Goal: Transaction & Acquisition: Purchase product/service

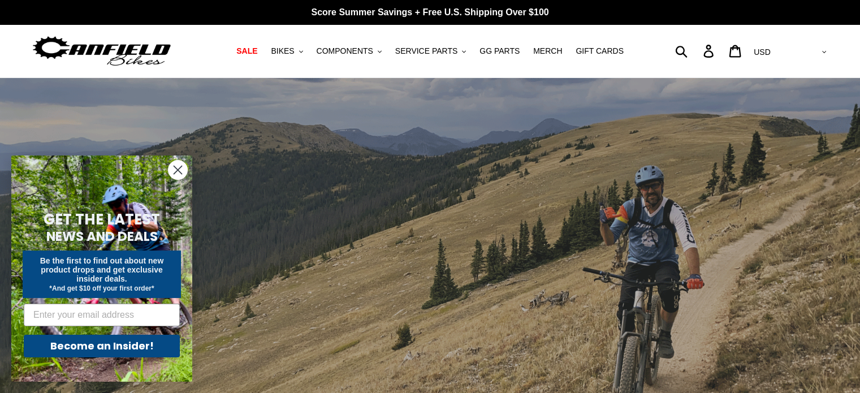
click at [177, 169] on icon "Close dialog" at bounding box center [178, 170] width 8 height 8
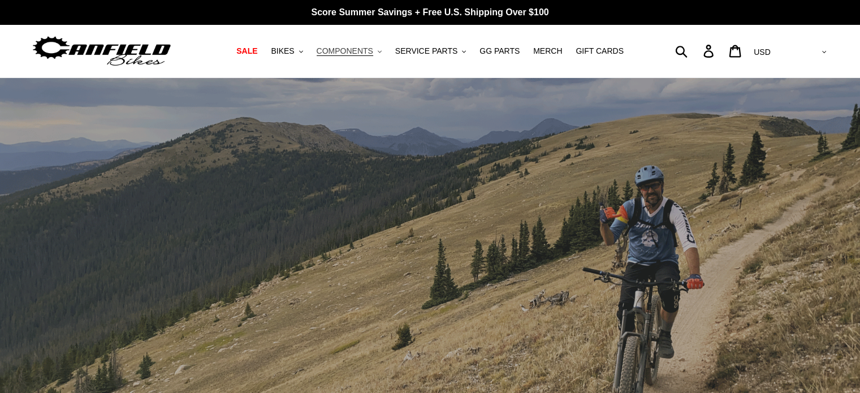
click at [370, 53] on span "COMPONENTS" at bounding box center [345, 51] width 57 height 10
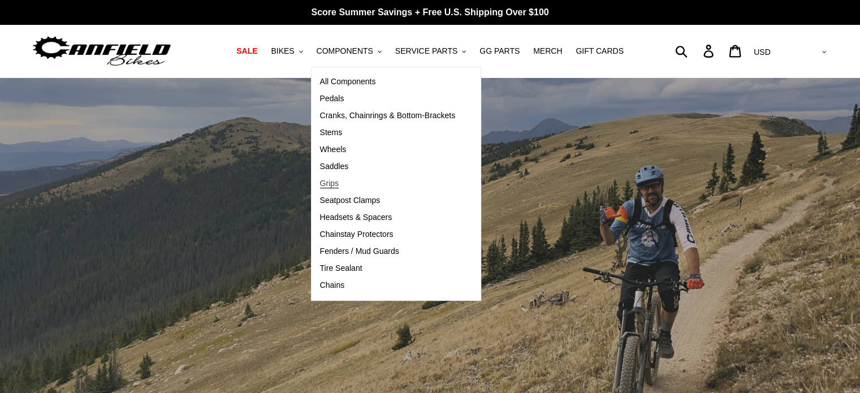
click at [339, 182] on span "Grips" at bounding box center [329, 184] width 19 height 10
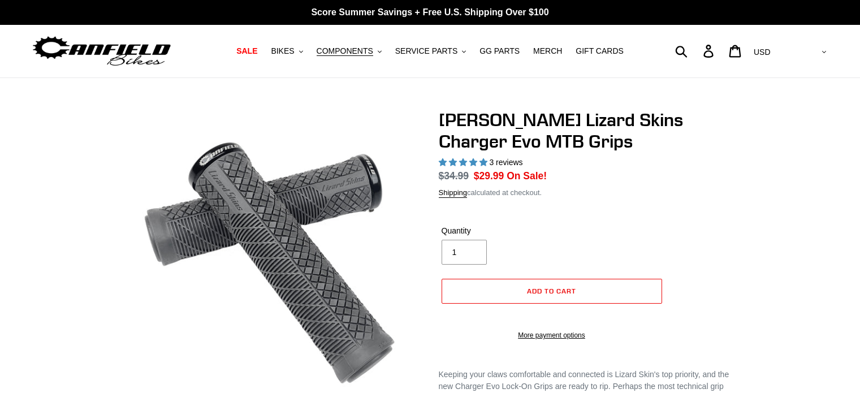
select select "highest-rating"
